Goal: Navigation & Orientation: Find specific page/section

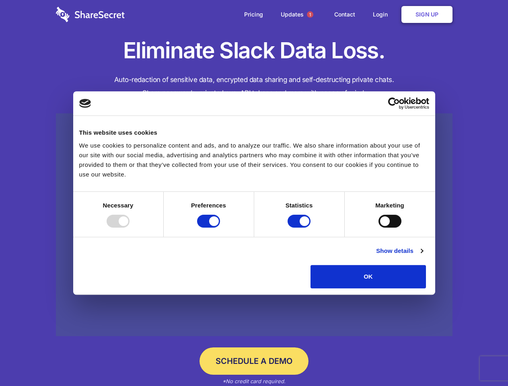
click at [129, 228] on div at bounding box center [118, 221] width 23 height 13
click at [220, 228] on input "Preferences" at bounding box center [208, 221] width 23 height 13
checkbox input "false"
click at [300, 228] on input "Statistics" at bounding box center [299, 221] width 23 height 13
checkbox input "false"
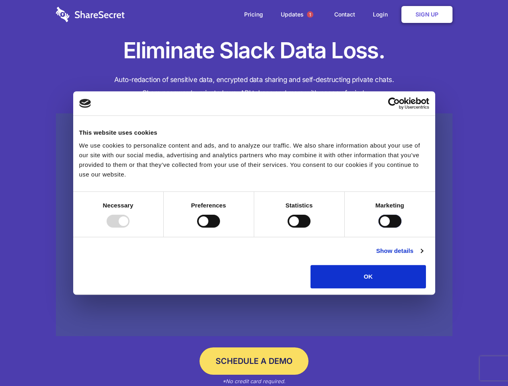
click at [378, 228] on input "Marketing" at bounding box center [389, 221] width 23 height 13
checkbox input "true"
click at [423, 256] on link "Show details" at bounding box center [399, 251] width 47 height 10
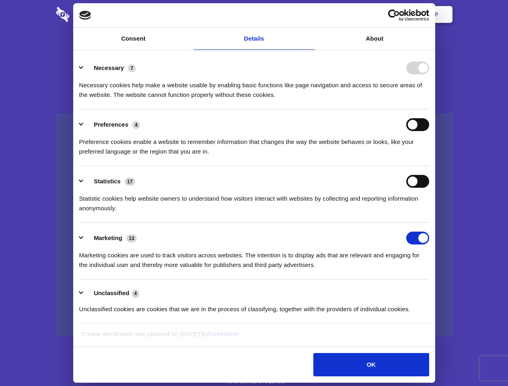
click at [429, 109] on li "Necessary 7 Necessary cookies help make a website usable by enabling basic func…" at bounding box center [254, 81] width 350 height 57
click at [310, 14] on span "1" at bounding box center [310, 14] width 6 height 6
